Goal: Find specific page/section: Find specific page/section

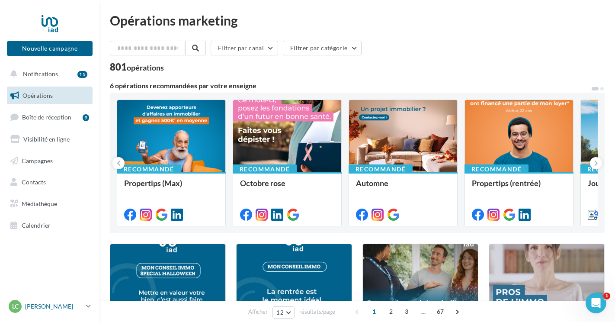
drag, startPoint x: 86, startPoint y: 254, endPoint x: 87, endPoint y: 307, distance: 53.2
click at [87, 307] on icon at bounding box center [88, 305] width 5 height 7
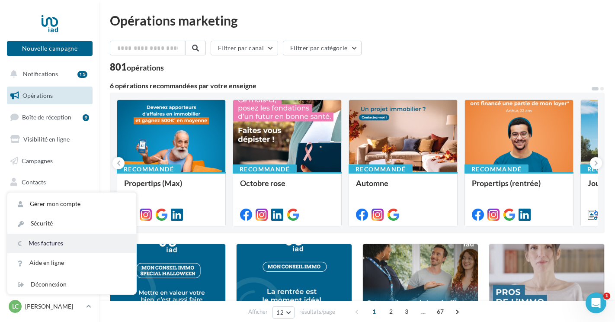
click at [45, 243] on link "Mes factures" at bounding box center [71, 242] width 129 height 19
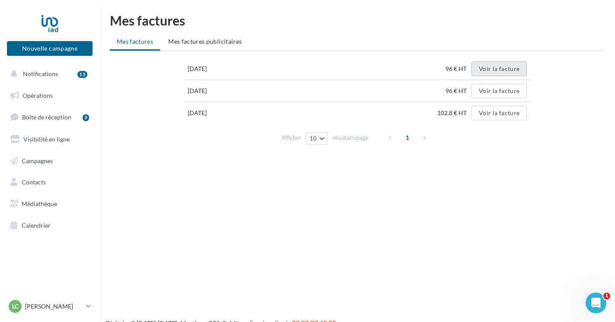
click at [491, 68] on button "Voir la facture" at bounding box center [498, 68] width 55 height 15
